Goal: Transaction & Acquisition: Book appointment/travel/reservation

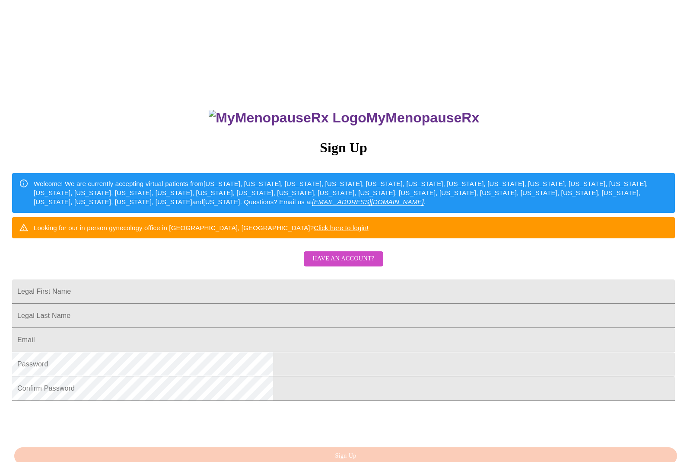
click at [352, 264] on span "Have an account?" at bounding box center [344, 258] width 62 height 11
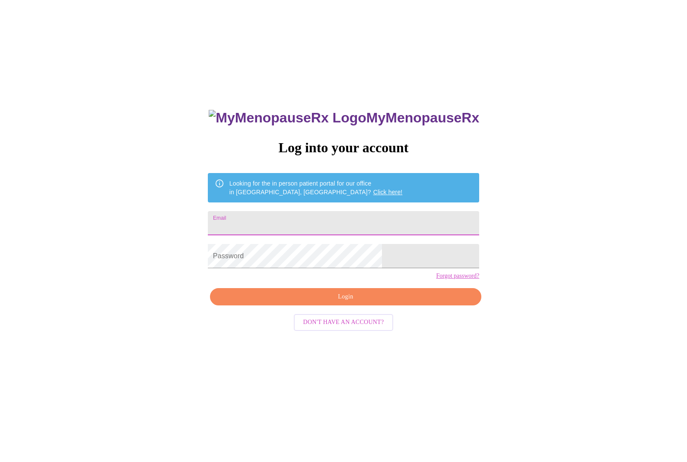
click at [305, 228] on input "Email" at bounding box center [344, 223] width 272 height 24
type input "[EMAIL_ADDRESS][DOMAIN_NAME]"
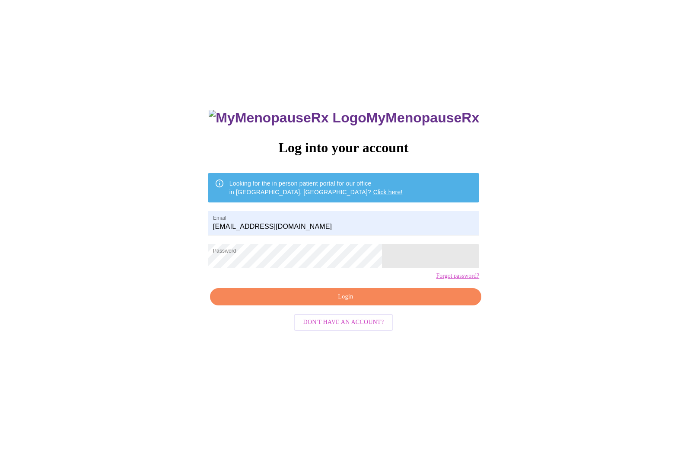
click at [349, 302] on span "Login" at bounding box center [346, 296] width 252 height 11
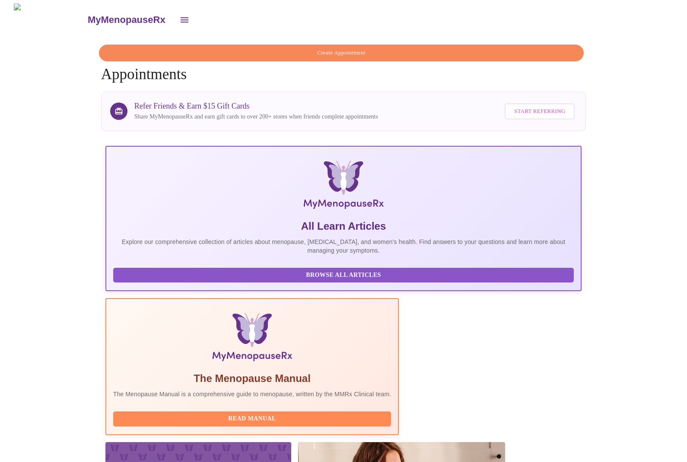
click at [372, 49] on span "Create Appointment" at bounding box center [342, 53] width 466 height 10
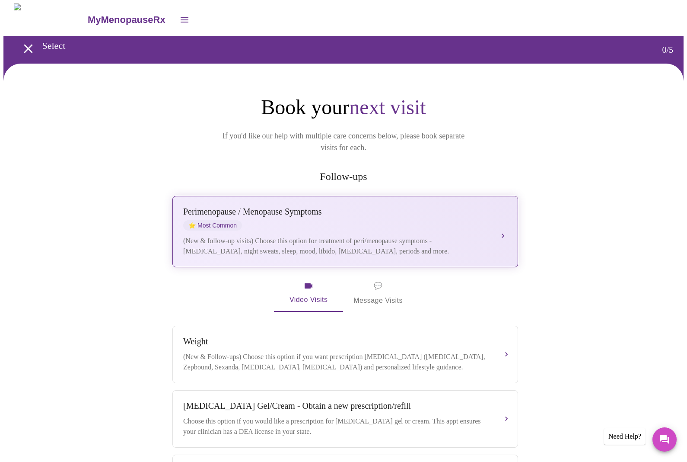
click at [454, 216] on div "[MEDICAL_DATA] / Menopause Symptoms ⭐ Most Common" at bounding box center [336, 219] width 307 height 24
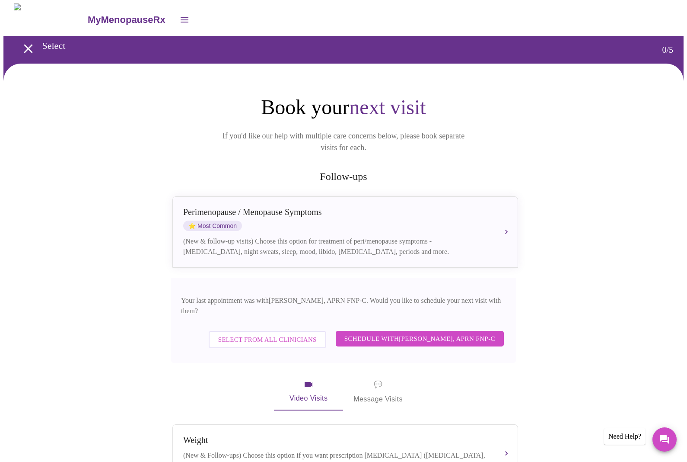
click at [431, 333] on span "Schedule with [PERSON_NAME], APRN FNP-C" at bounding box center [420, 338] width 151 height 11
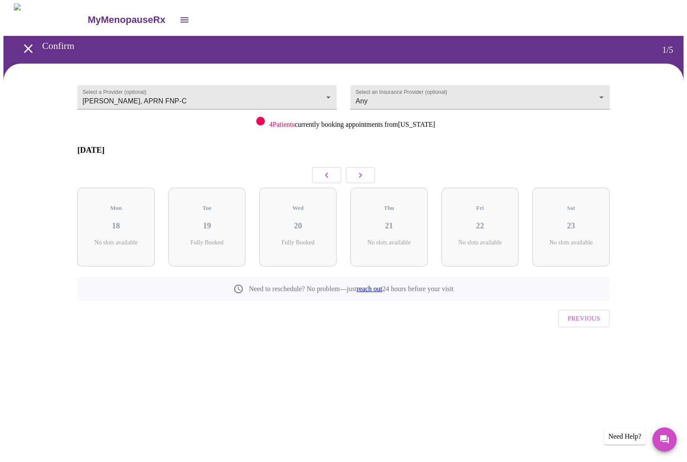
click at [363, 172] on icon "button" at bounding box center [360, 175] width 10 height 10
click at [362, 170] on icon "button" at bounding box center [360, 175] width 10 height 10
click at [485, 221] on h3 "02" at bounding box center [481, 226] width 64 height 10
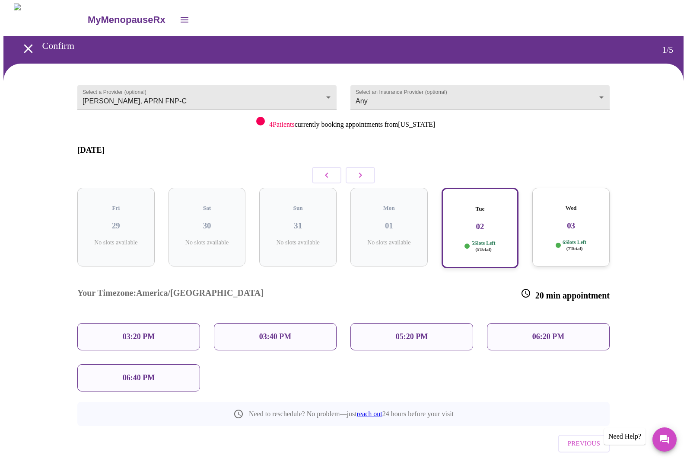
click at [584, 221] on h3 "03" at bounding box center [572, 226] width 64 height 10
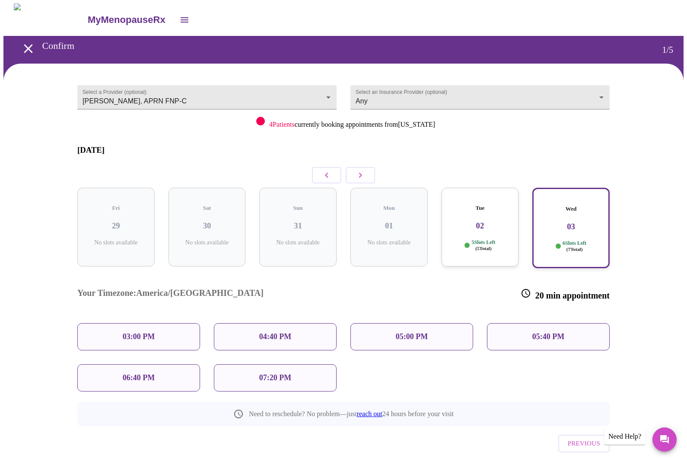
click at [358, 170] on icon "button" at bounding box center [360, 175] width 10 height 10
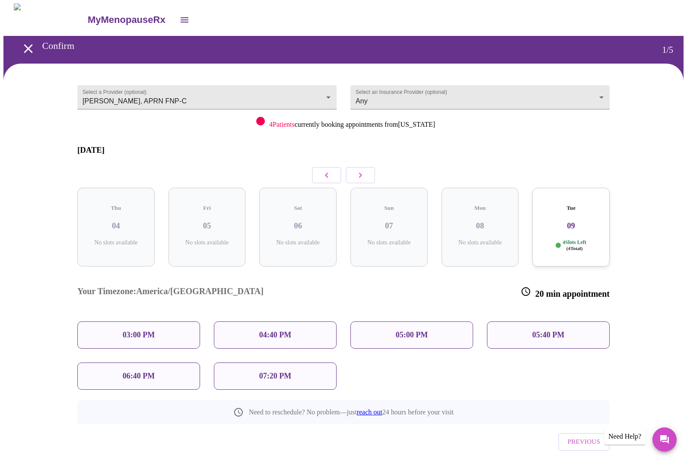
click at [324, 170] on icon "button" at bounding box center [327, 175] width 10 height 10
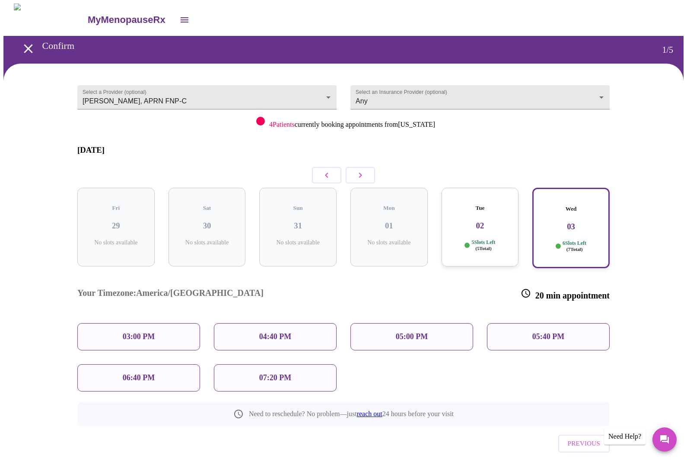
click at [157, 364] on div "06:40 PM" at bounding box center [138, 377] width 123 height 27
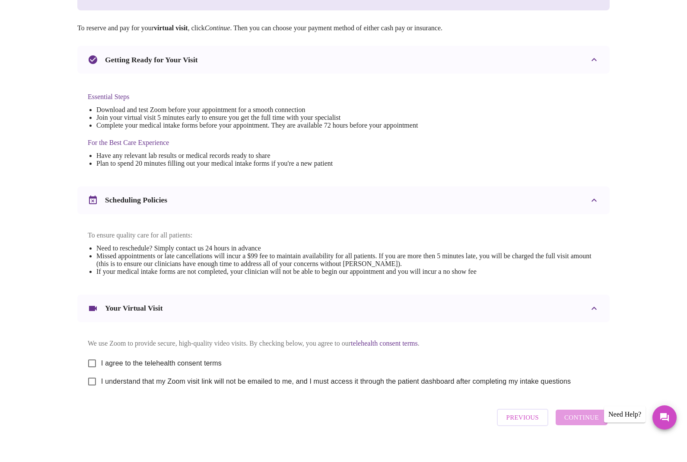
scroll to position [159, 0]
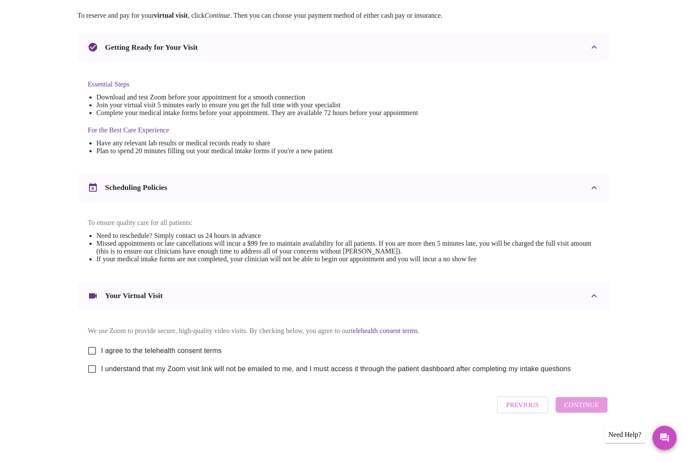
click at [188, 350] on span "I agree to the telehealth consent terms" at bounding box center [161, 352] width 121 height 10
click at [101, 350] on input "I agree to the telehealth consent terms" at bounding box center [92, 352] width 18 height 18
checkbox input "true"
click at [112, 374] on label "I understand that my Zoom visit link will not be emailed to me, and I must acce…" at bounding box center [327, 370] width 488 height 18
click at [101, 374] on input "I understand that my Zoom visit link will not be emailed to me, and I must acce…" at bounding box center [92, 370] width 18 height 18
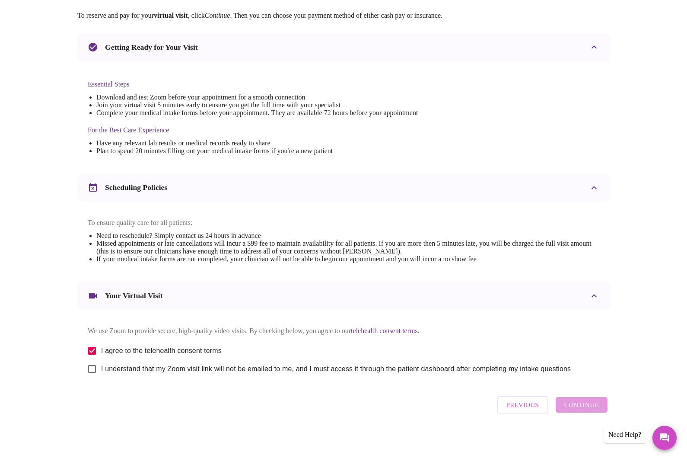
checkbox input "true"
click at [584, 414] on button "Continue" at bounding box center [582, 407] width 52 height 16
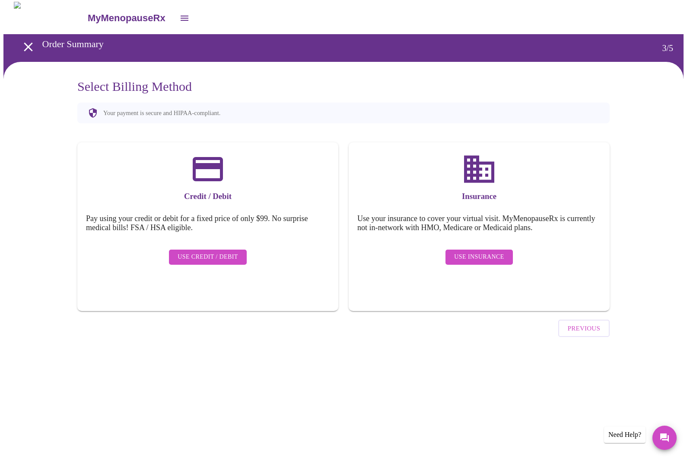
scroll to position [0, 0]
click at [486, 253] on span "Use Insurance" at bounding box center [479, 258] width 50 height 11
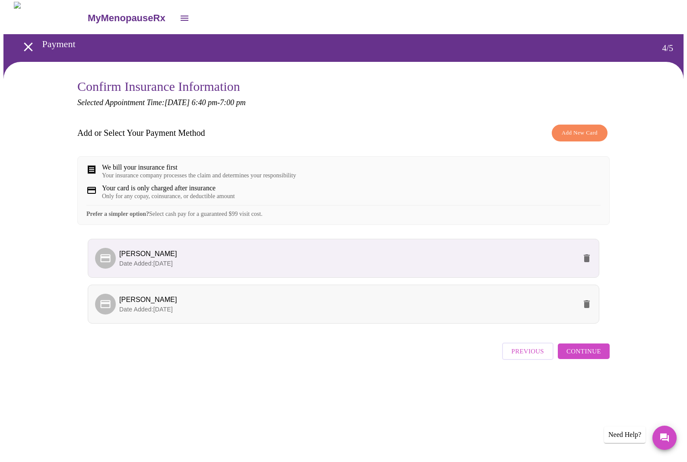
click at [450, 315] on p "Date Added: [DATE]" at bounding box center [347, 311] width 457 height 9
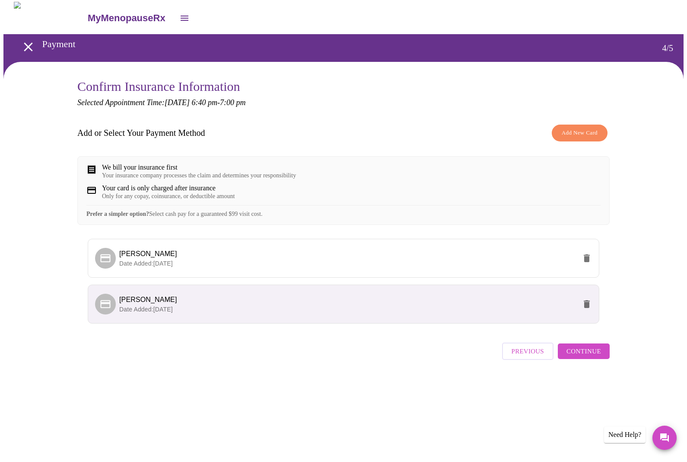
click at [587, 358] on span "Continue" at bounding box center [584, 352] width 35 height 11
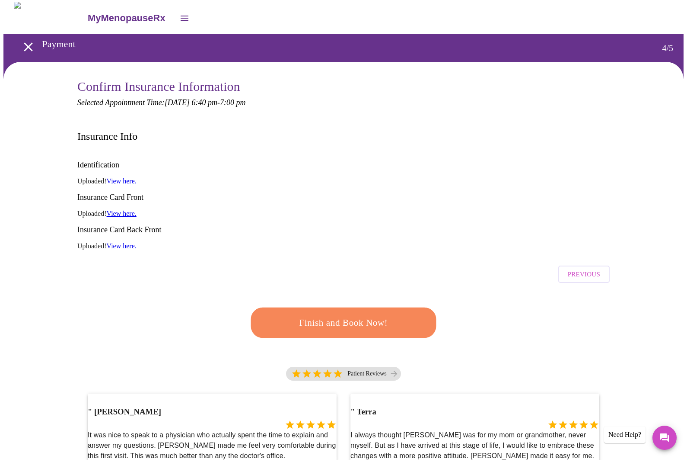
click at [380, 316] on span "Finish and Book Now!" at bounding box center [343, 324] width 163 height 16
